Goal: Transaction & Acquisition: Purchase product/service

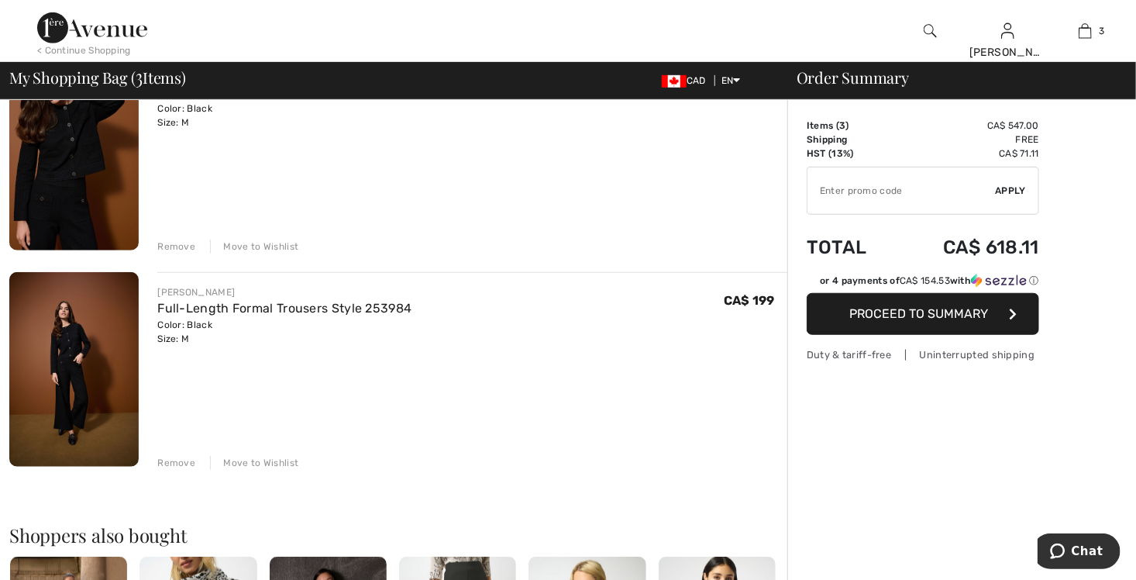
scroll to position [310, 0]
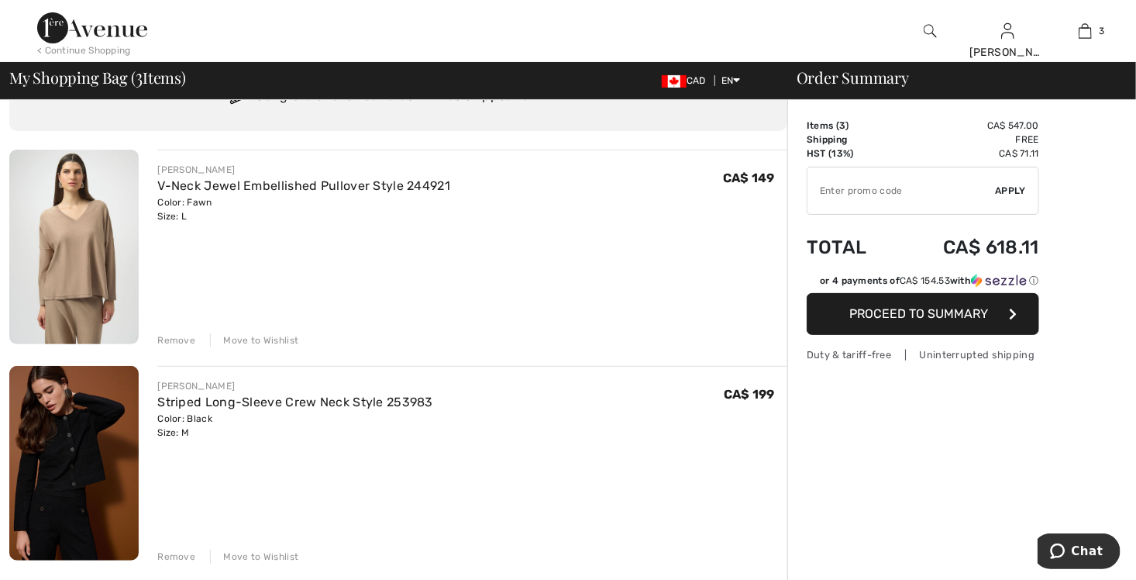
scroll to position [0, 0]
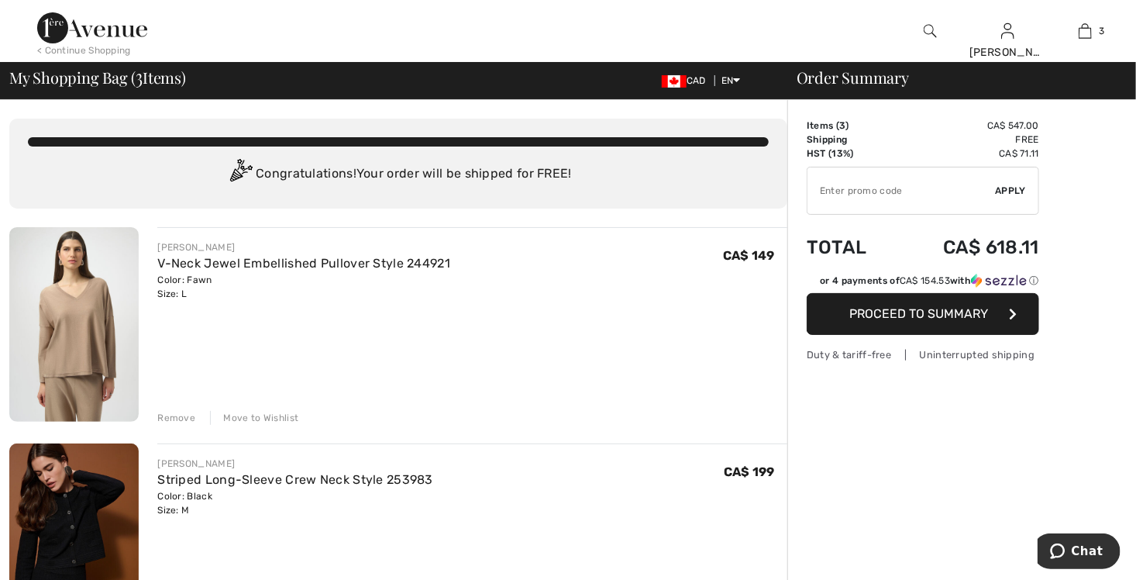
click at [182, 416] on div "Remove" at bounding box center [176, 418] width 38 height 14
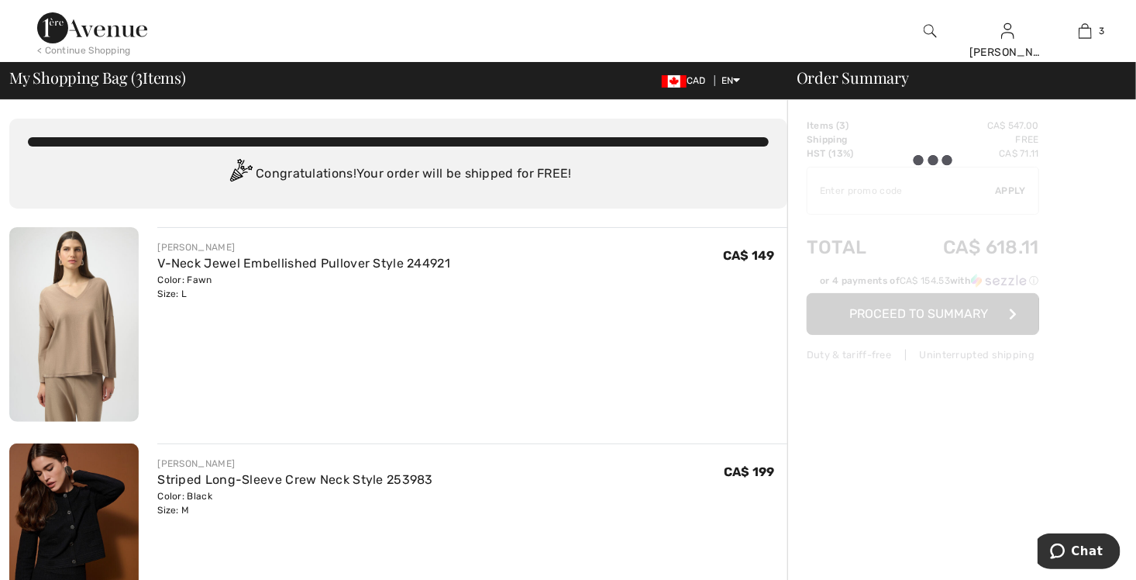
click at [182, 416] on div "Remove" at bounding box center [176, 418] width 38 height 14
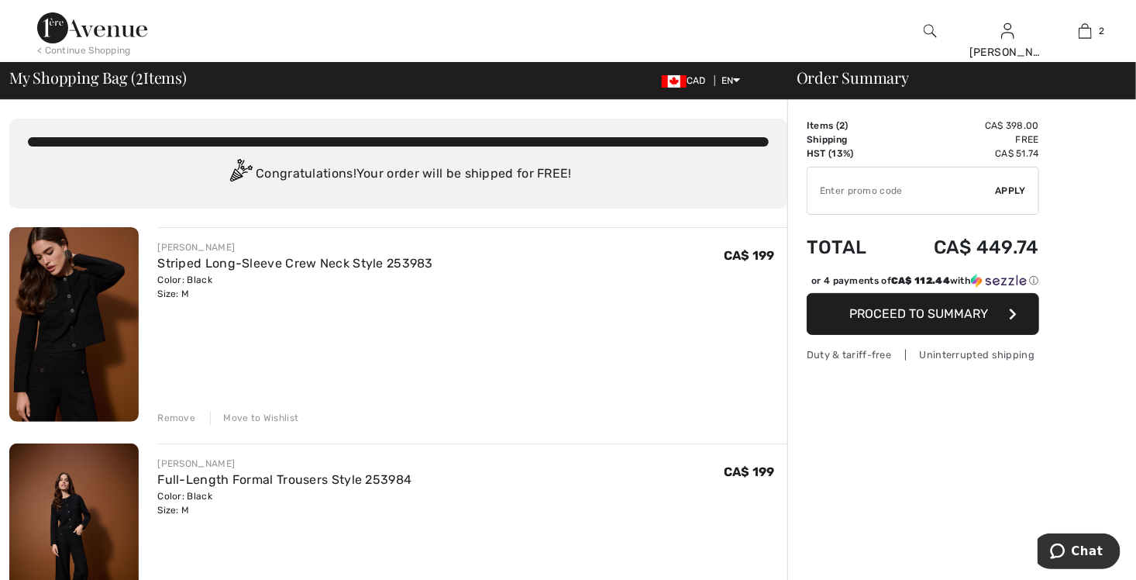
click at [103, 319] on img at bounding box center [73, 324] width 129 height 195
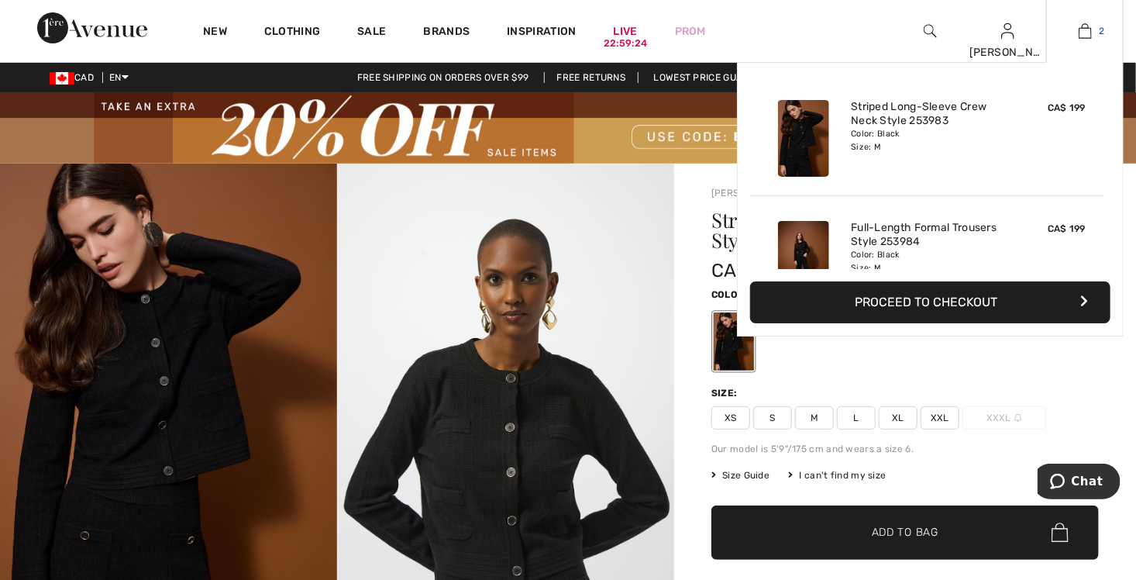
click at [1092, 31] on link "2" at bounding box center [1085, 31] width 76 height 19
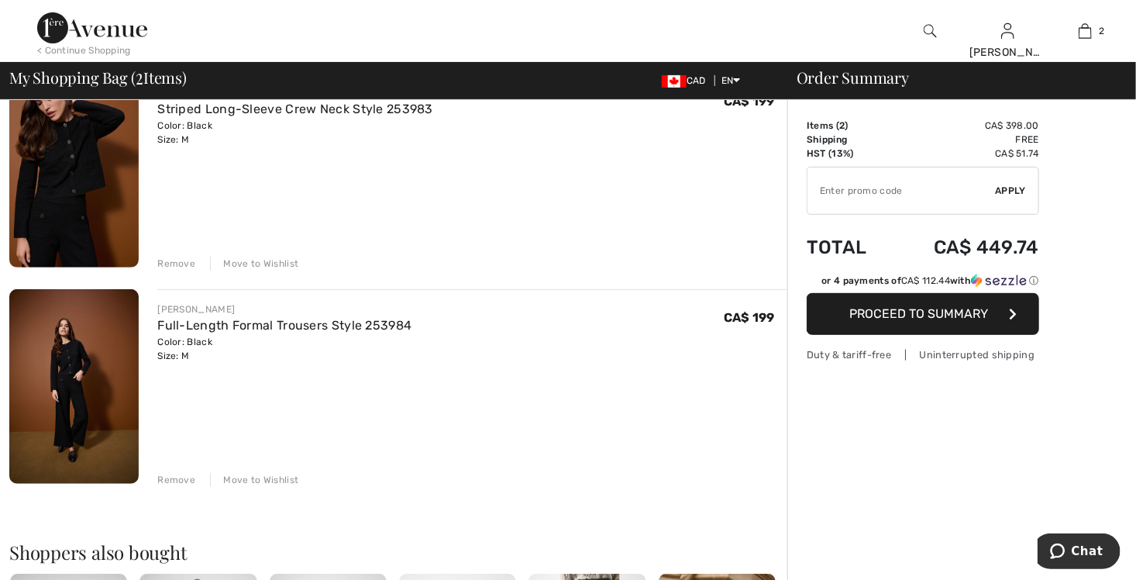
scroll to position [155, 0]
click at [90, 394] on img at bounding box center [73, 385] width 129 height 195
